Goal: Task Accomplishment & Management: Complete application form

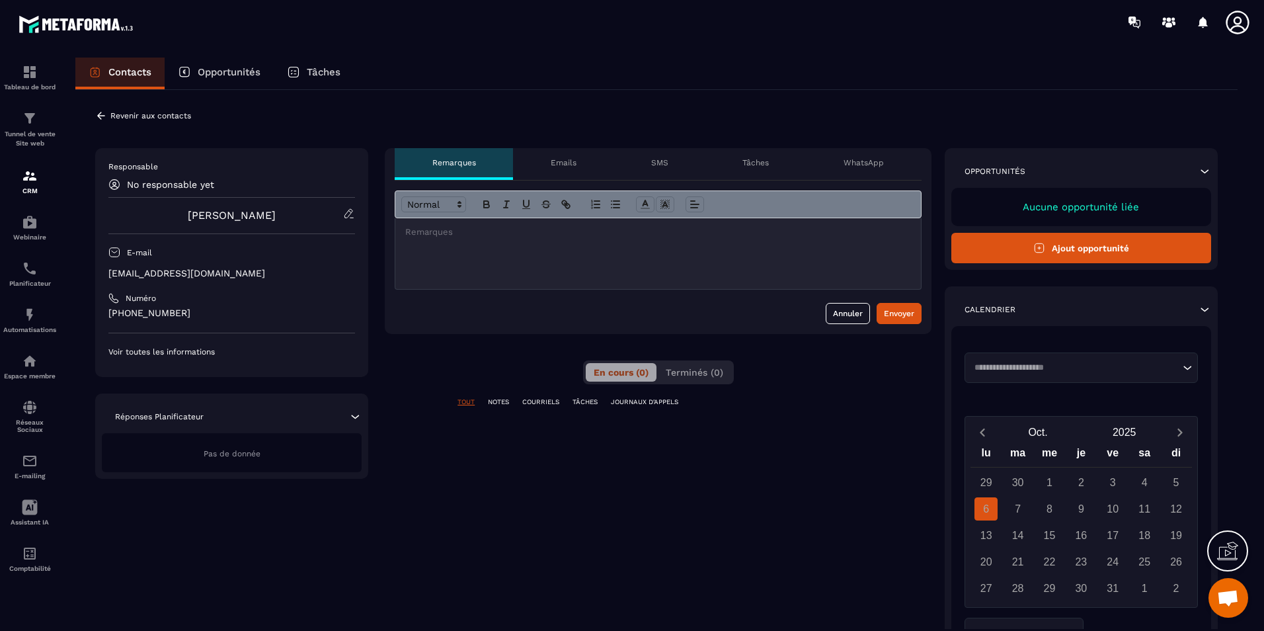
scroll to position [2682, 0]
click at [1084, 251] on button "Ajout opportunité" at bounding box center [1081, 248] width 260 height 30
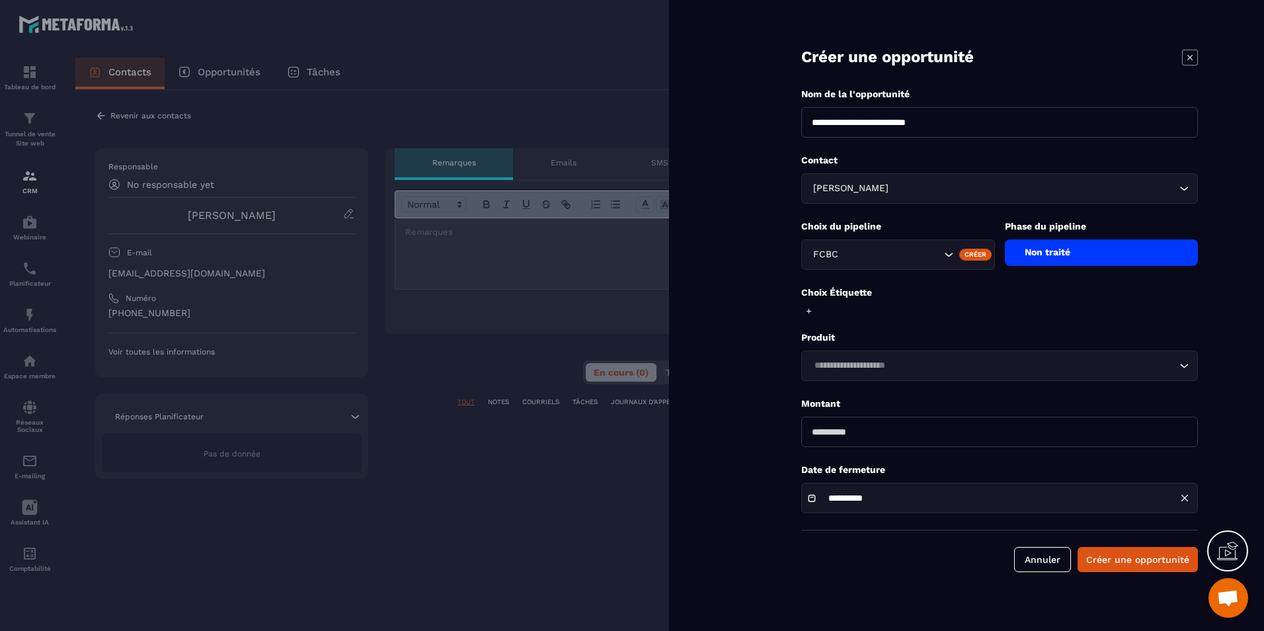
click at [1070, 261] on div "Non traité" at bounding box center [1102, 252] width 194 height 26
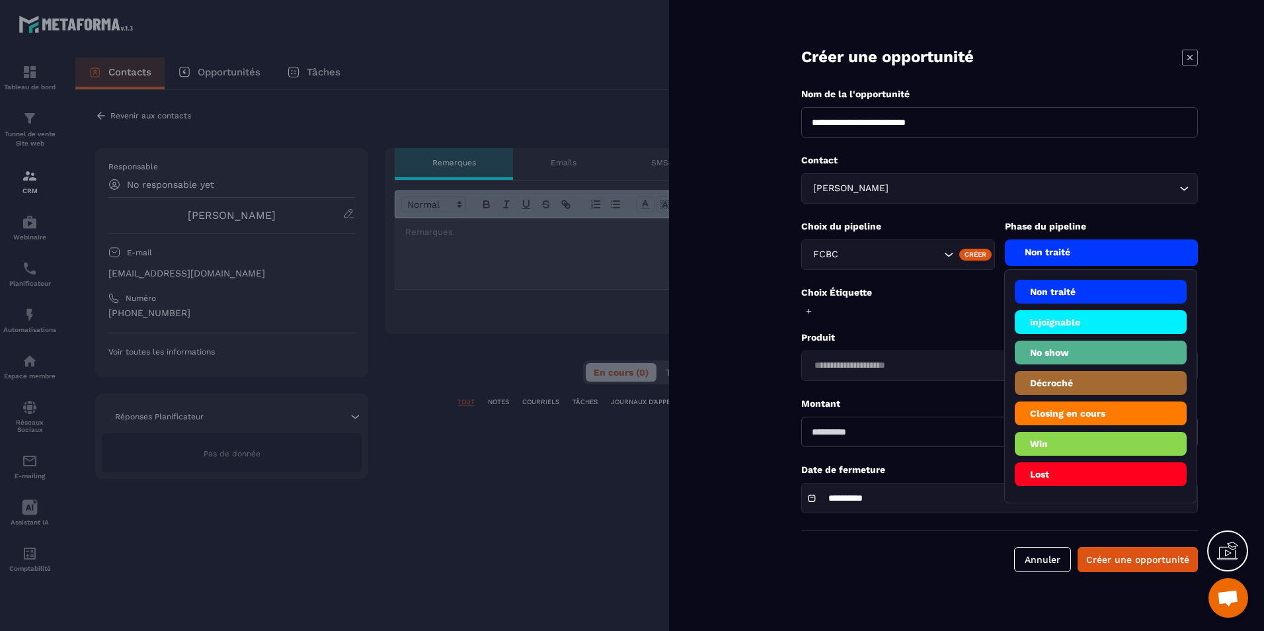
click at [951, 264] on div "FCBC" at bounding box center [898, 254] width 194 height 30
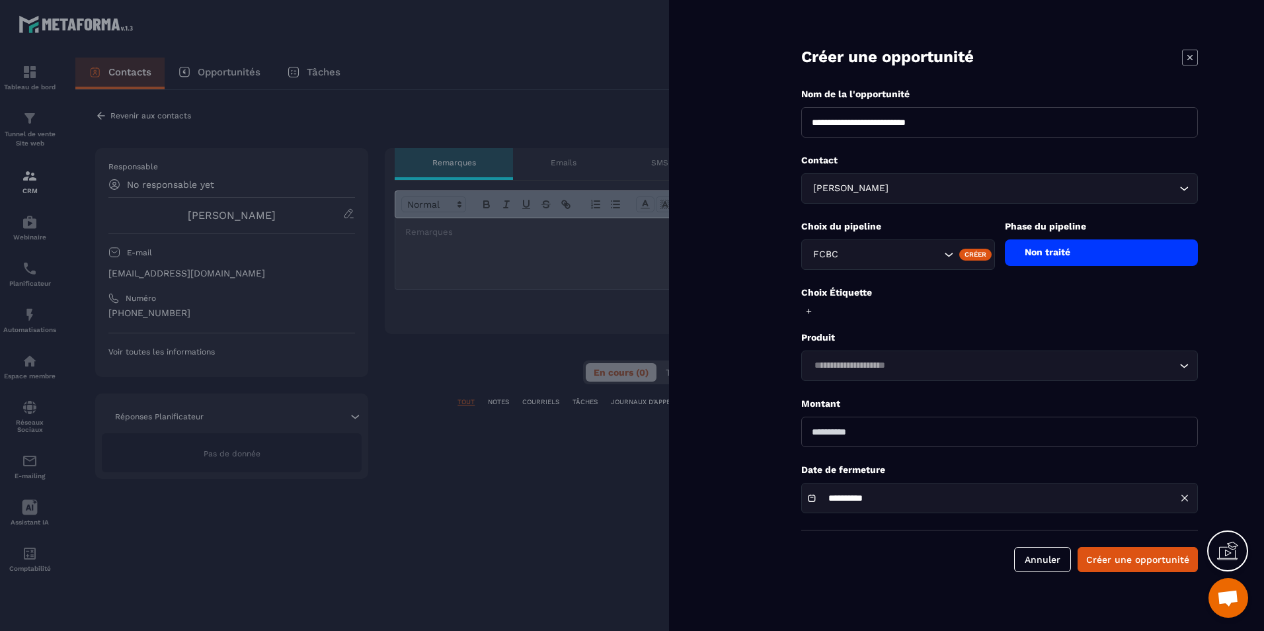
click at [956, 313] on div "Choix Étiquette" at bounding box center [999, 302] width 397 height 32
click at [974, 255] on div "Créer" at bounding box center [975, 255] width 32 height 12
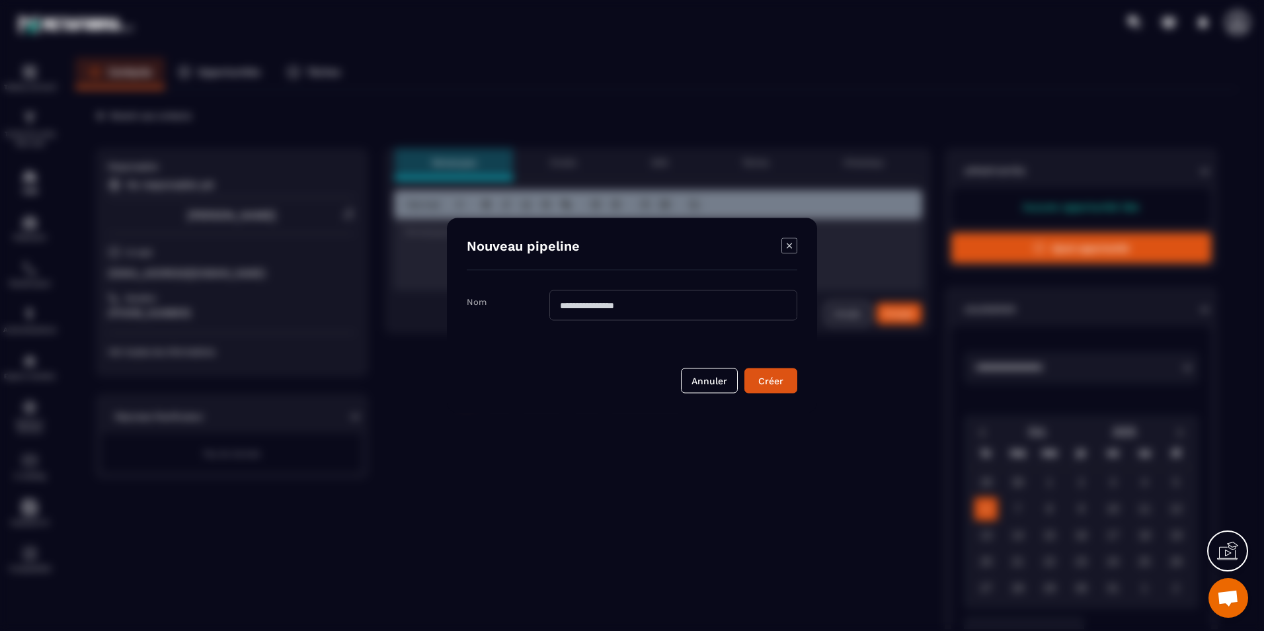
click at [704, 303] on input "Modal window" at bounding box center [673, 305] width 248 height 30
type input "****"
click at [778, 376] on div "Créer" at bounding box center [771, 380] width 36 height 13
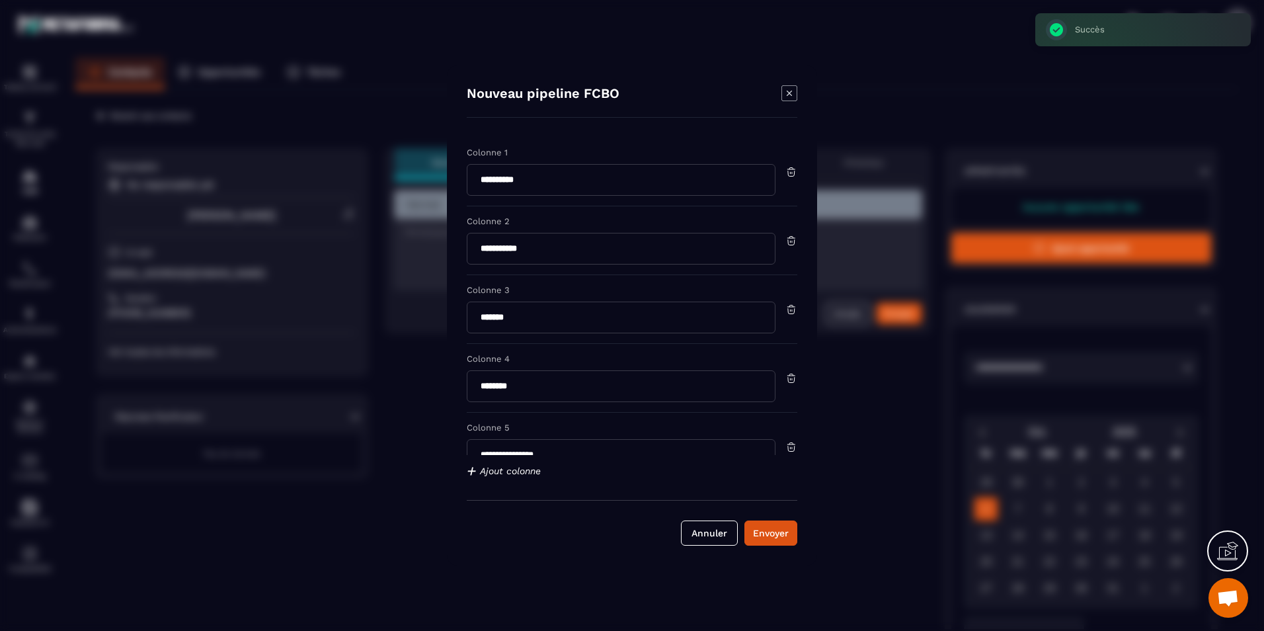
click at [772, 533] on div "Envoyer" at bounding box center [771, 532] width 36 height 13
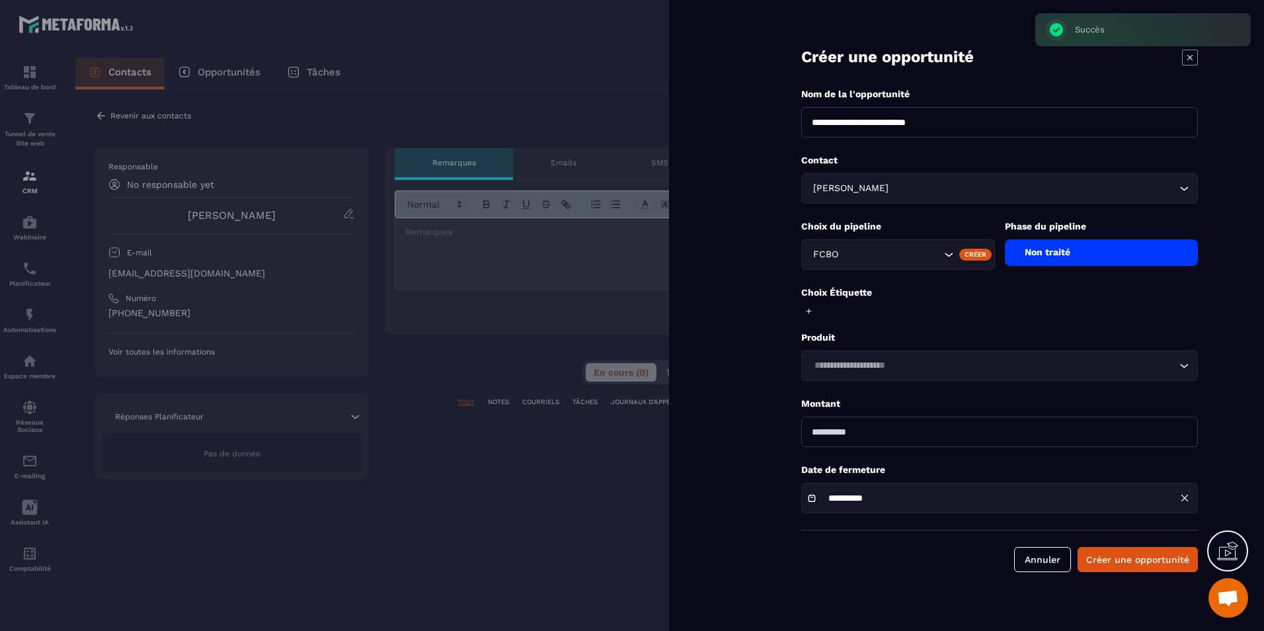
click at [1072, 253] on div "Non traité" at bounding box center [1102, 252] width 194 height 26
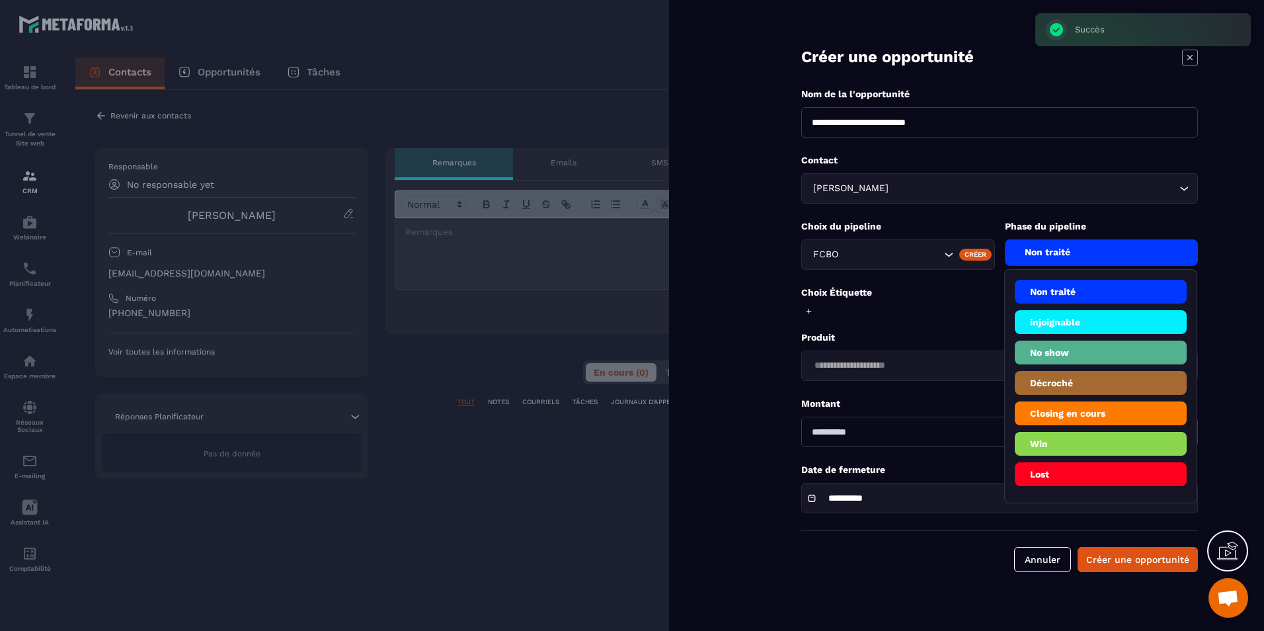
click at [1096, 420] on li "Closing en cours" at bounding box center [1101, 413] width 173 height 24
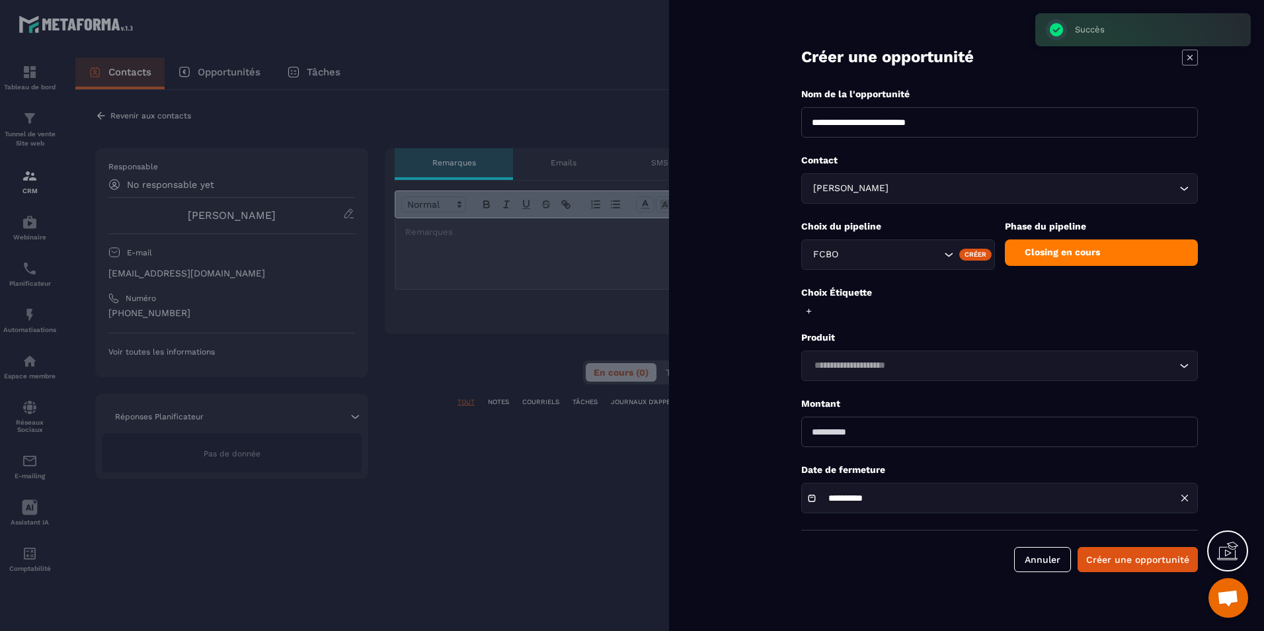
click at [906, 354] on div "Loading..." at bounding box center [999, 365] width 397 height 30
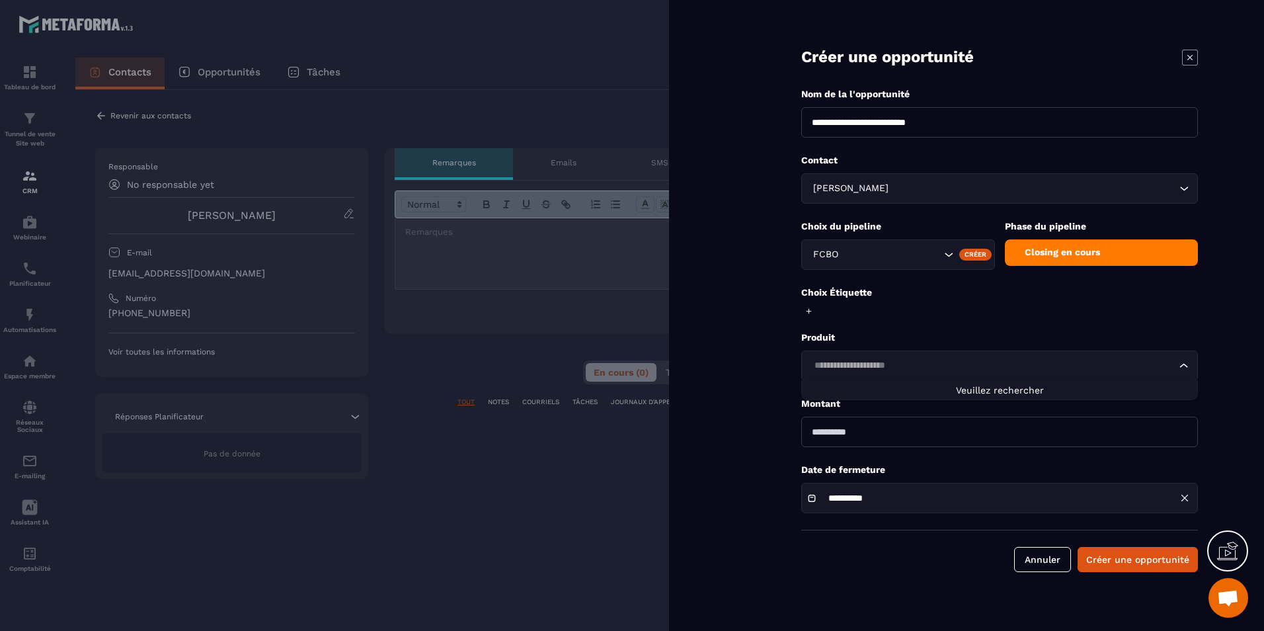
click at [910, 439] on input "number" at bounding box center [999, 432] width 397 height 30
type input "*"
click at [1112, 562] on button "Créer une opportunité" at bounding box center [1138, 559] width 120 height 25
